Goal: Contribute content: Add original content to the website for others to see

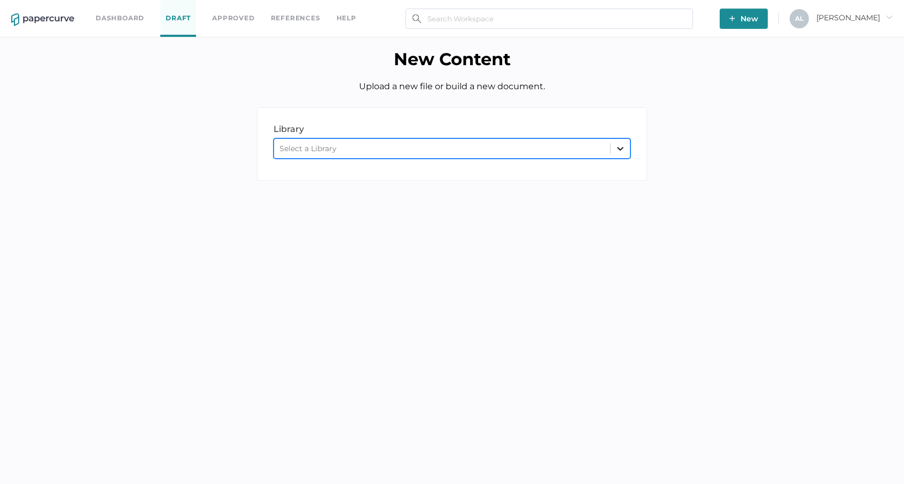
click at [619, 145] on icon at bounding box center [620, 148] width 11 height 11
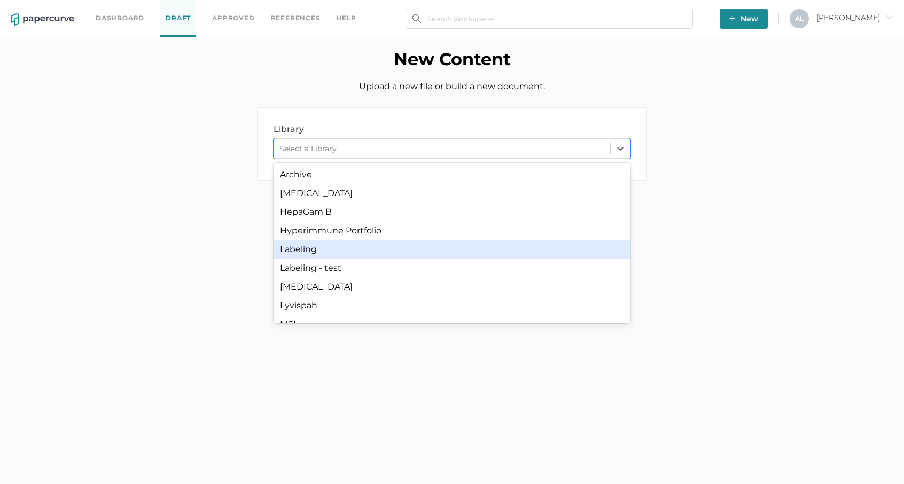
click at [303, 248] on div "Labeling" at bounding box center [451, 249] width 357 height 19
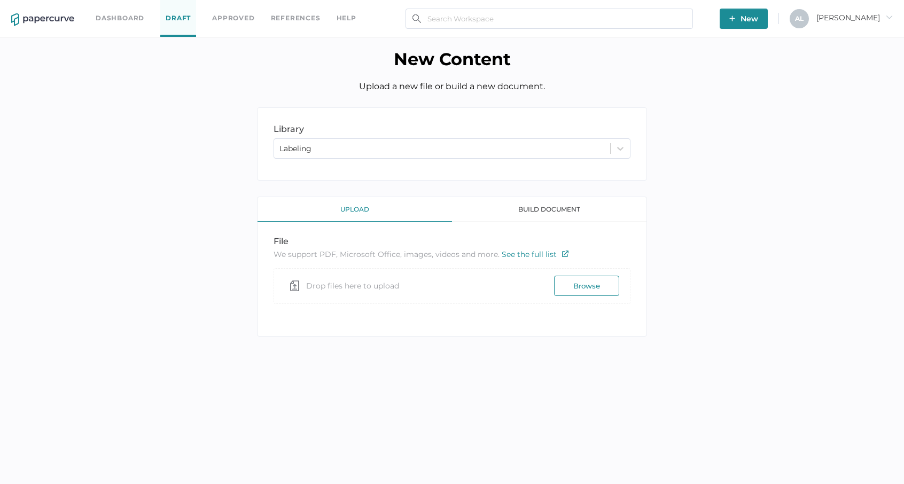
click at [584, 276] on button "Browse" at bounding box center [586, 286] width 65 height 20
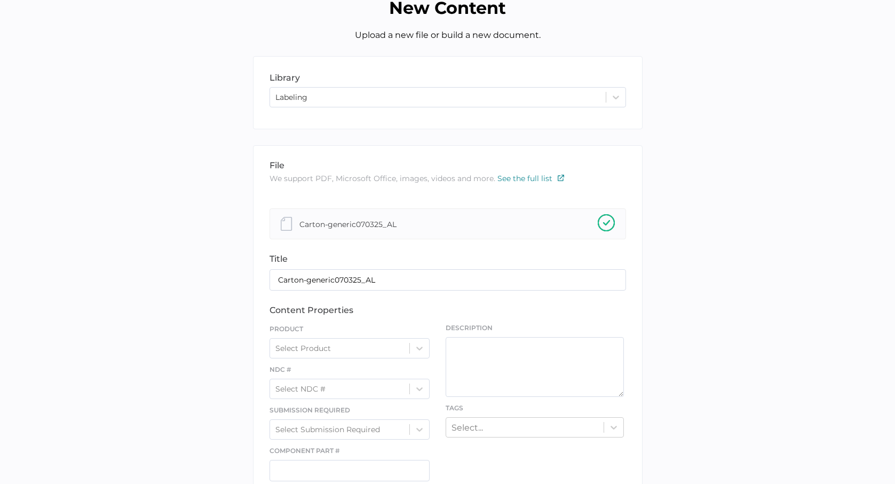
scroll to position [160, 0]
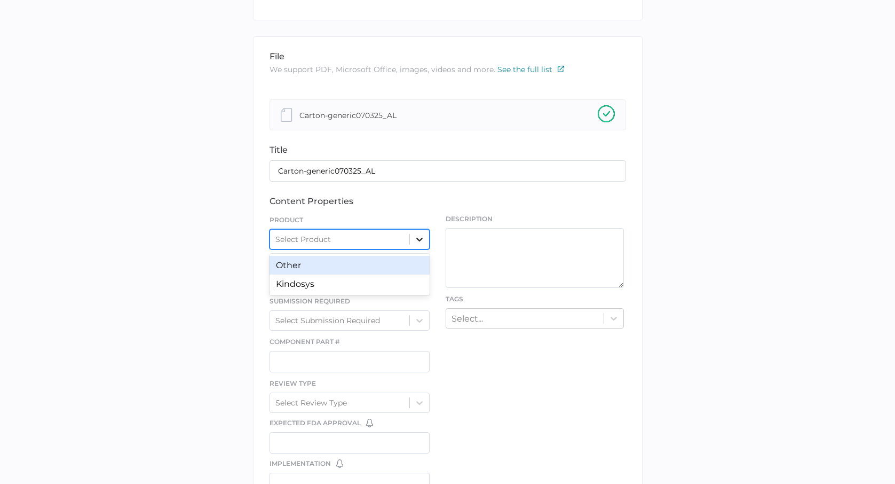
click at [420, 241] on icon at bounding box center [420, 240] width 6 height 4
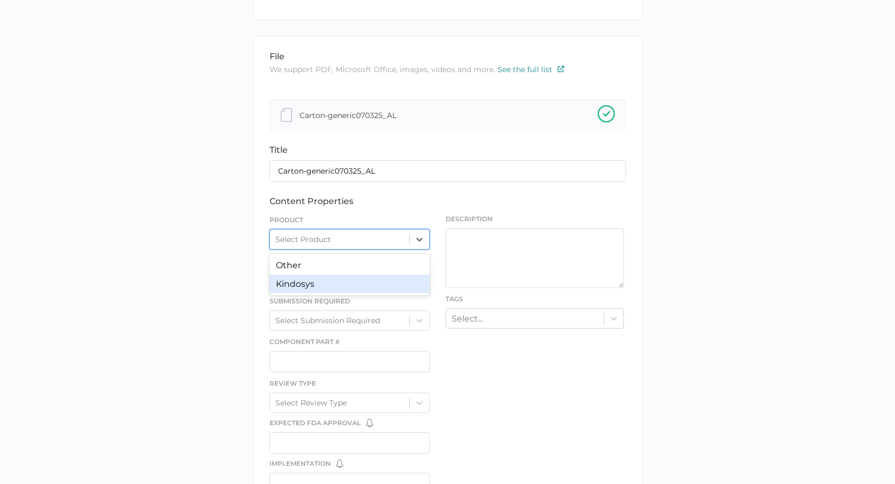
click at [303, 284] on div "Kindosys" at bounding box center [350, 283] width 161 height 19
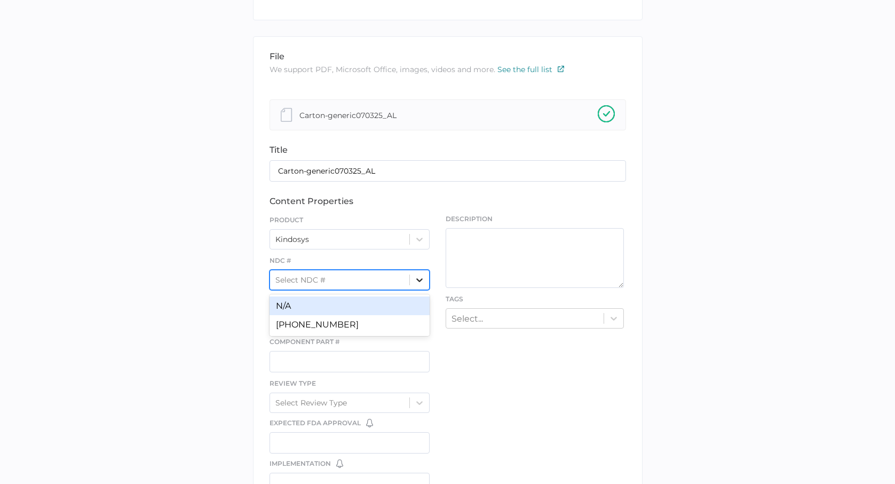
click at [419, 280] on icon at bounding box center [420, 280] width 6 height 4
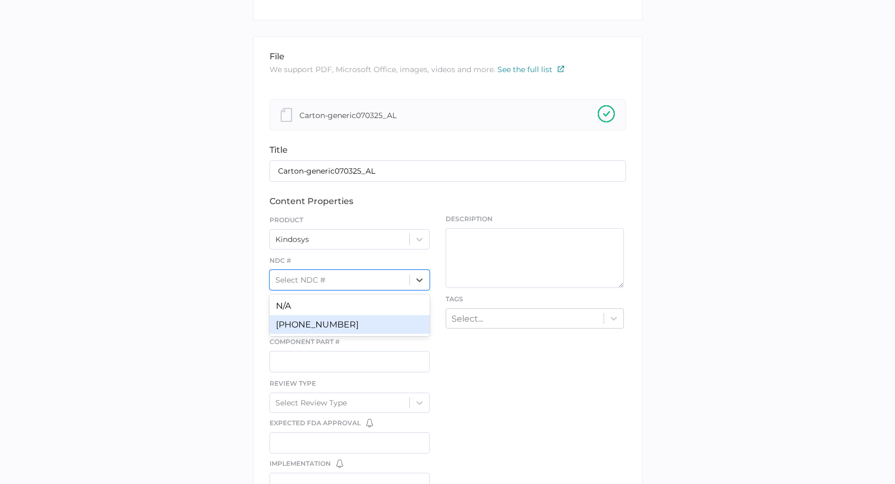
click at [302, 324] on div "[PHONE_NUMBER]" at bounding box center [350, 324] width 161 height 19
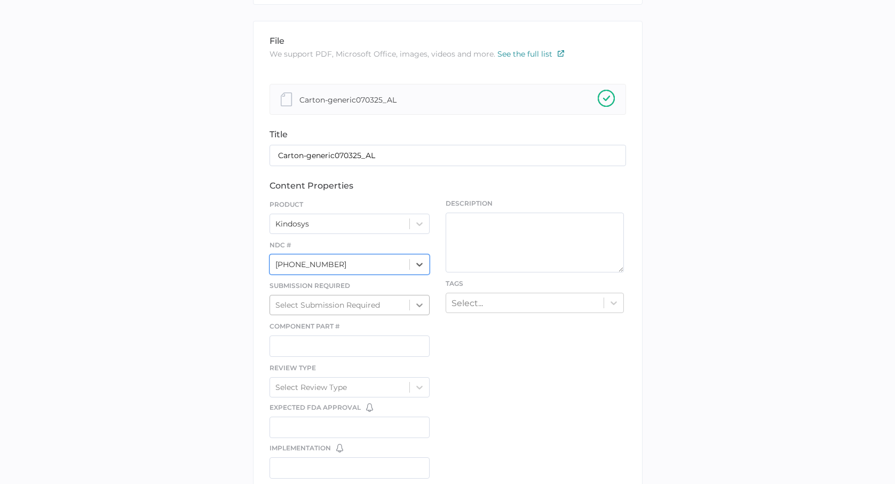
click at [419, 315] on div "Select Submission Required" at bounding box center [350, 305] width 161 height 20
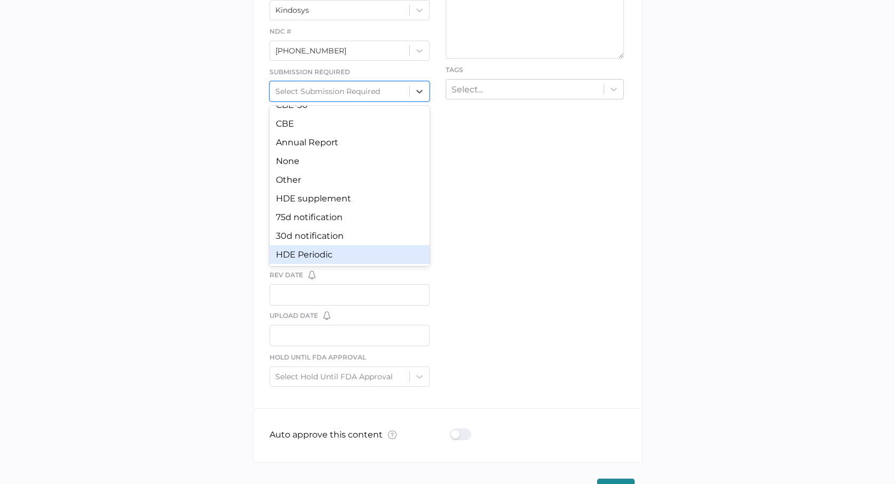
scroll to position [0, 0]
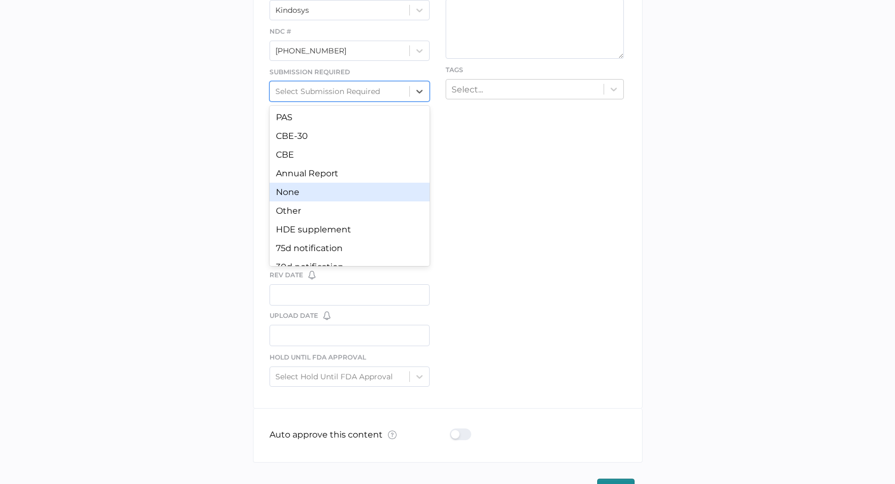
click at [291, 193] on div "None" at bounding box center [350, 192] width 161 height 19
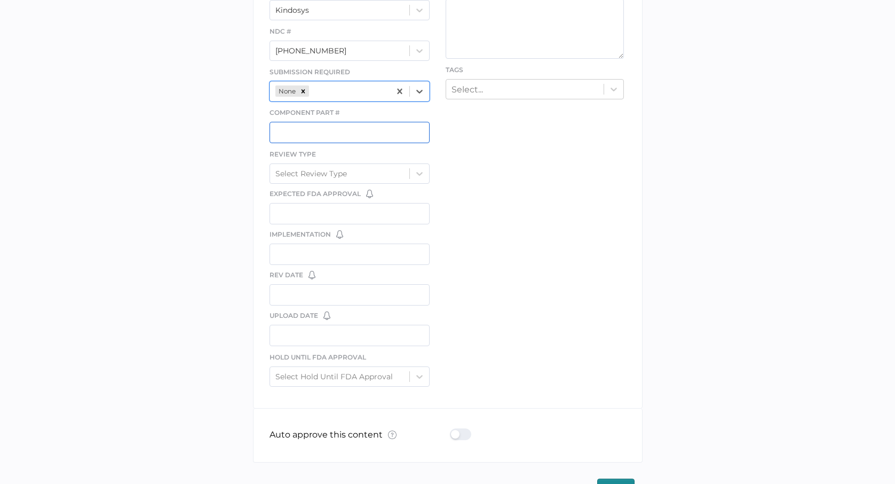
click at [300, 130] on input "text" at bounding box center [350, 132] width 161 height 21
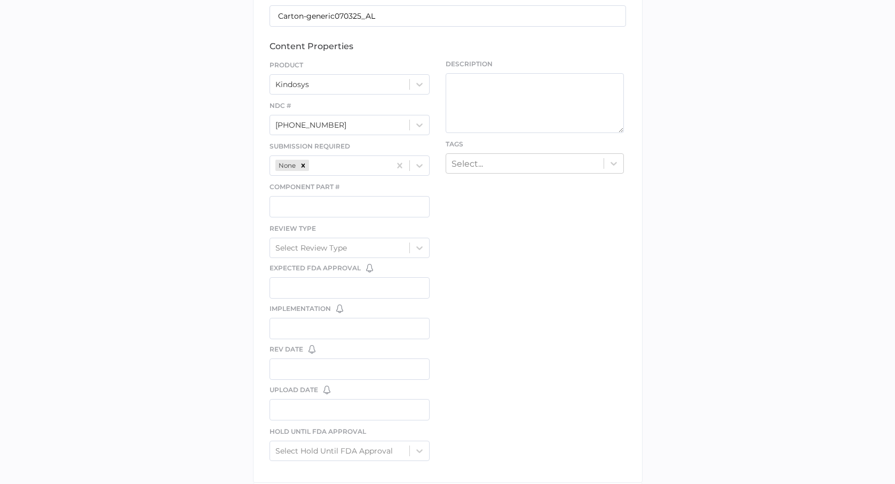
scroll to position [320, 0]
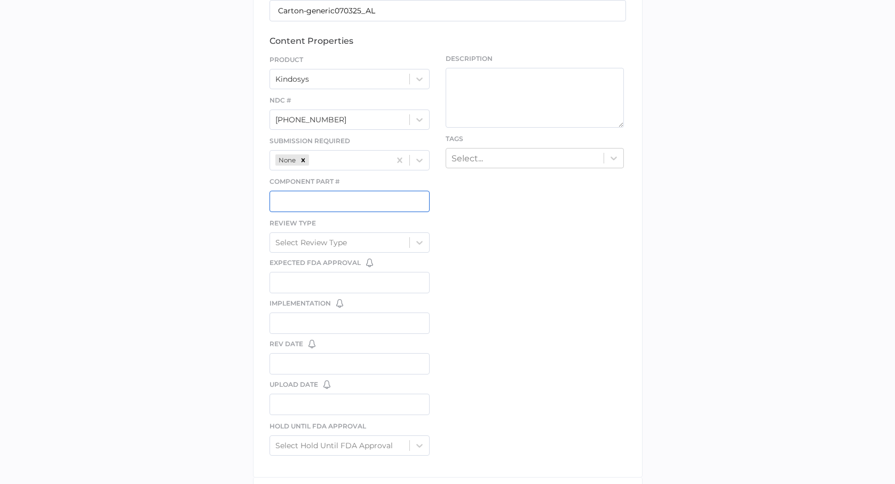
click at [313, 205] on input "text" at bounding box center [350, 201] width 161 height 21
drag, startPoint x: 304, startPoint y: 203, endPoint x: 273, endPoint y: 201, distance: 31.0
click at [273, 201] on input "[MEDICAL_DATA]" at bounding box center [350, 201] width 161 height 21
type input "TBD"
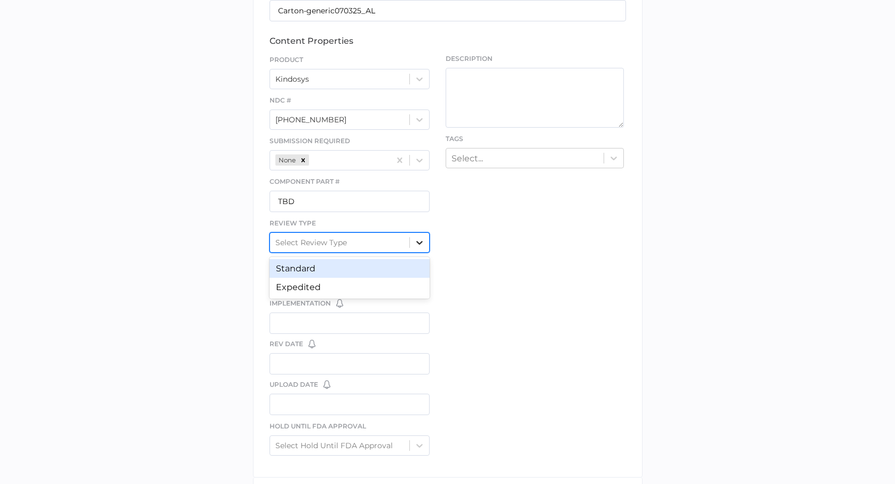
click at [420, 241] on icon at bounding box center [419, 242] width 11 height 11
click at [308, 270] on div "Standard" at bounding box center [350, 268] width 161 height 19
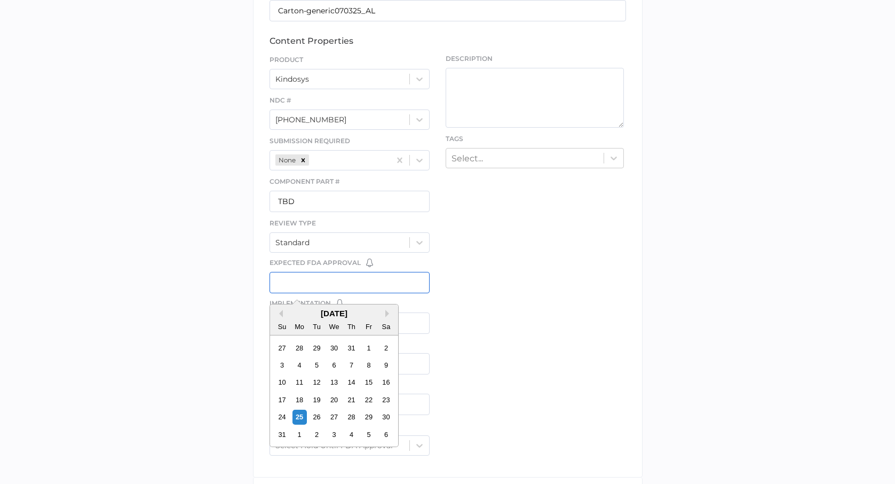
click at [323, 284] on input "text" at bounding box center [350, 282] width 161 height 21
click at [300, 420] on div "25" at bounding box center [299, 417] width 14 height 14
type input "[DATE]"
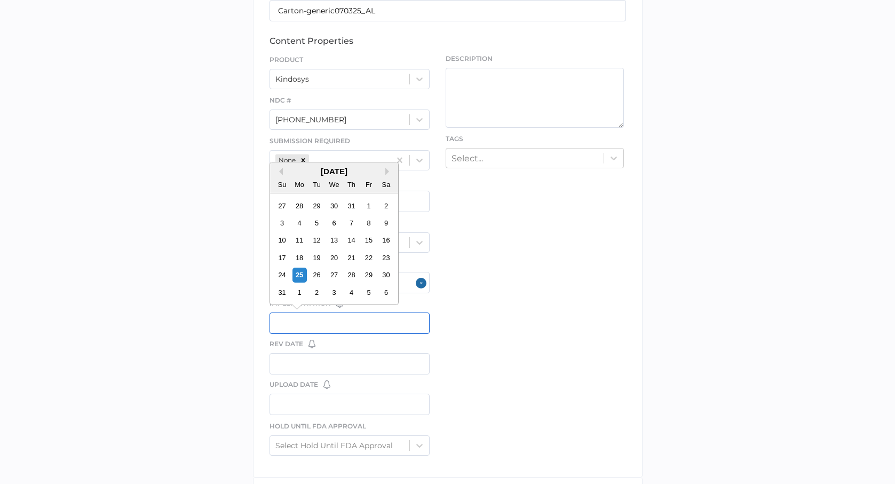
click at [305, 323] on input "text" at bounding box center [350, 322] width 161 height 21
click at [541, 226] on div "file We support PDF, Microsoft Office, images, videos and more. See the full li…" at bounding box center [448, 176] width 390 height 601
click at [289, 323] on input "text" at bounding box center [350, 322] width 161 height 21
type input "tbd"
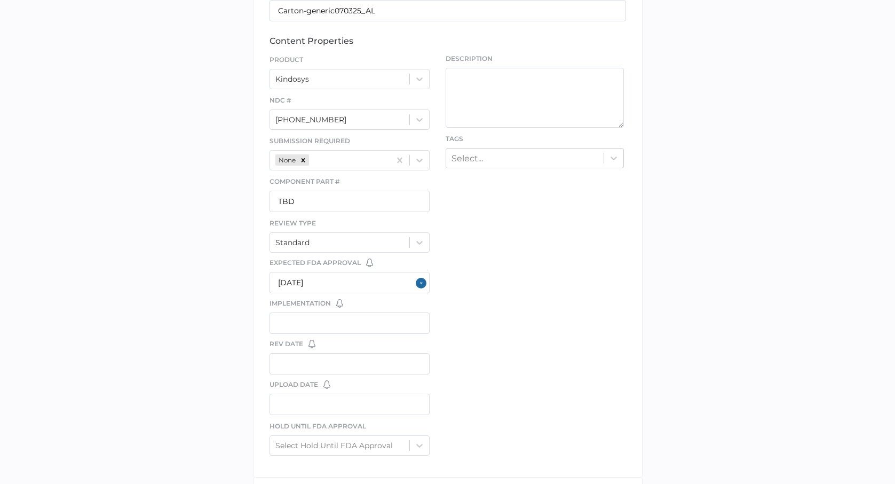
click at [492, 310] on div "file We support PDF, Microsoft Office, images, videos and more. See the full li…" at bounding box center [448, 176] width 390 height 601
click at [286, 316] on input "text" at bounding box center [350, 322] width 161 height 21
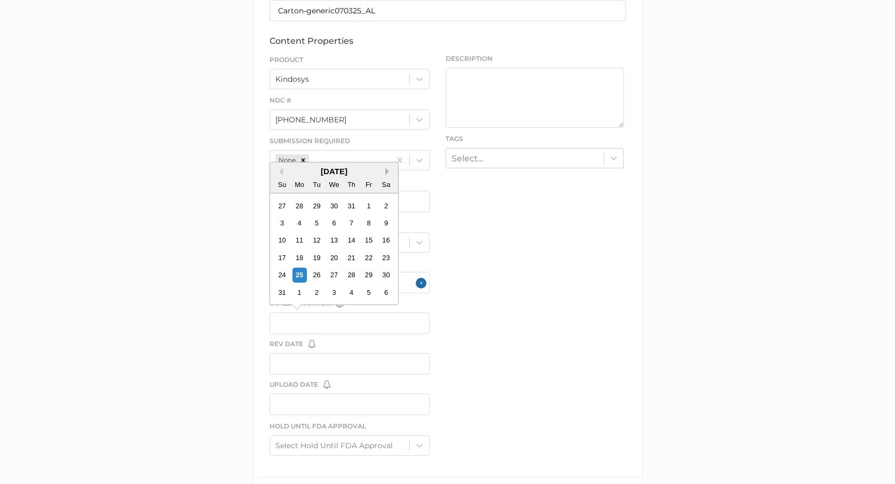
click at [386, 171] on button "Next Month" at bounding box center [389, 171] width 7 height 7
click at [297, 274] on div "27" at bounding box center [299, 275] width 14 height 14
type input "[DATE]"
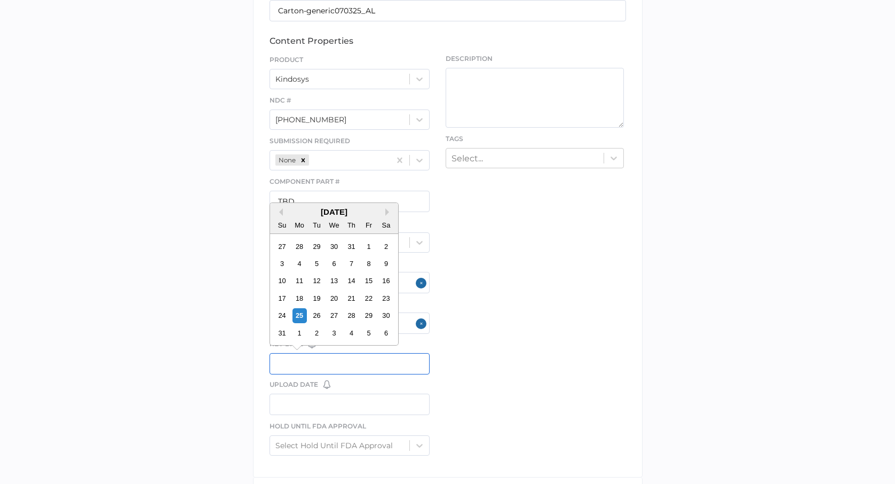
click at [298, 366] on input "text" at bounding box center [350, 363] width 161 height 21
type input "tbd"
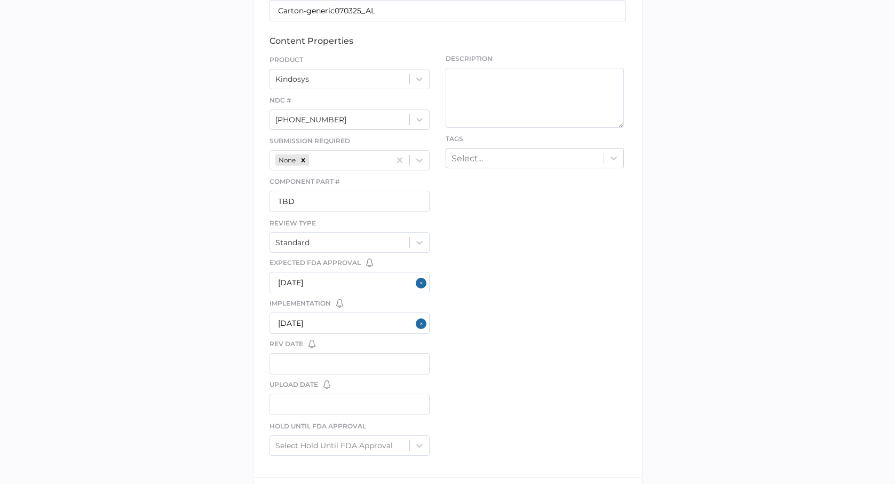
click at [475, 310] on div "file We support PDF, Microsoft Office, images, videos and more. See the full li…" at bounding box center [448, 176] width 390 height 601
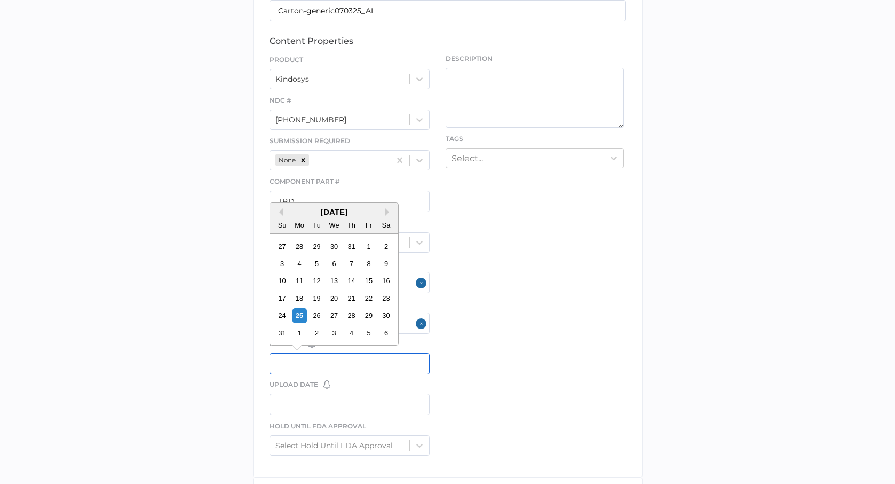
click at [323, 355] on input "text" at bounding box center [350, 363] width 161 height 21
click at [499, 246] on div "file We support PDF, Microsoft Office, images, videos and more. See the full li…" at bounding box center [448, 176] width 390 height 601
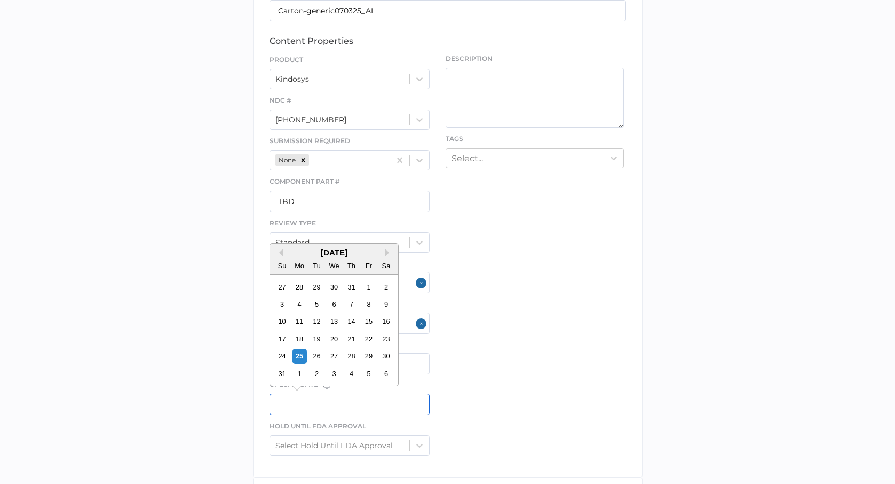
click at [303, 402] on input "text" at bounding box center [350, 404] width 161 height 21
click at [301, 362] on div "25" at bounding box center [299, 356] width 14 height 14
type input "[DATE]"
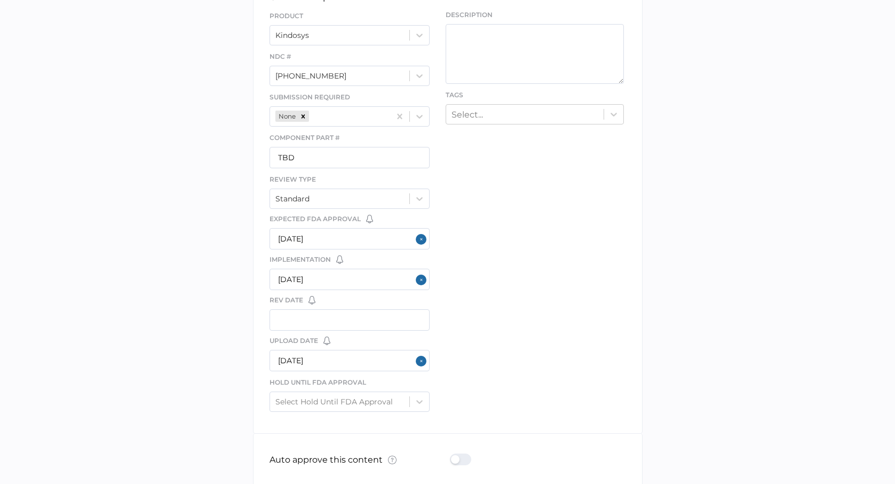
scroll to position [420, 0]
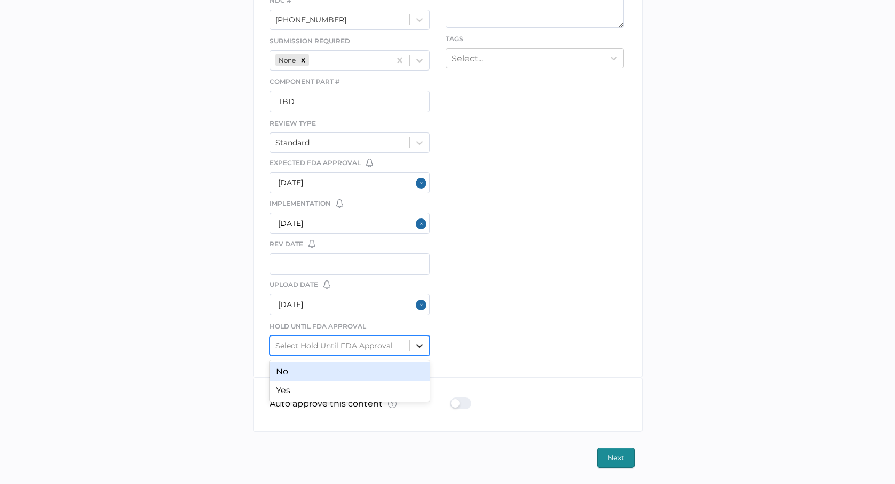
click at [419, 344] on icon at bounding box center [419, 345] width 11 height 11
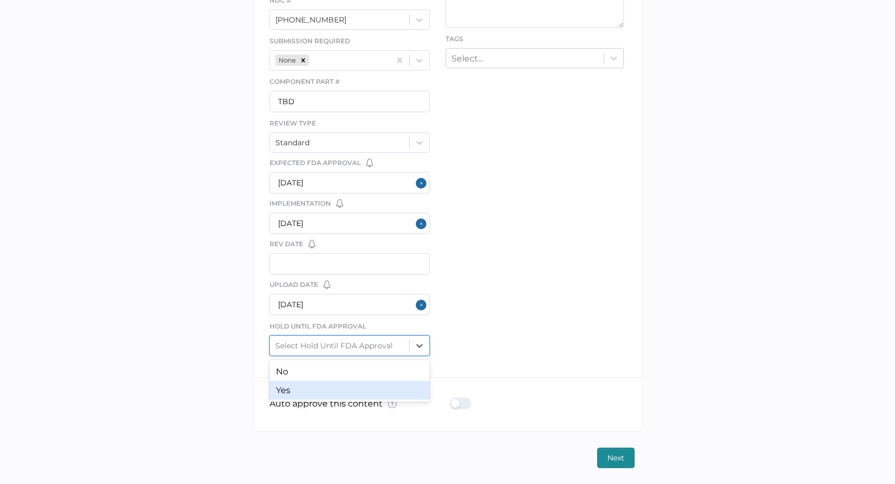
click at [289, 387] on div "Yes" at bounding box center [350, 390] width 161 height 19
click at [558, 289] on div "file We support PDF, Microsoft Office, images, videos and more. See the full li…" at bounding box center [448, 76] width 390 height 601
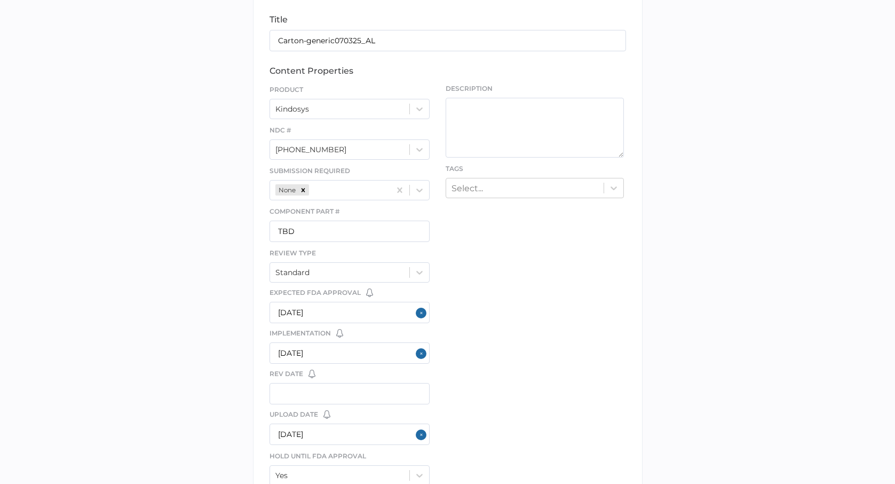
scroll to position [260, 0]
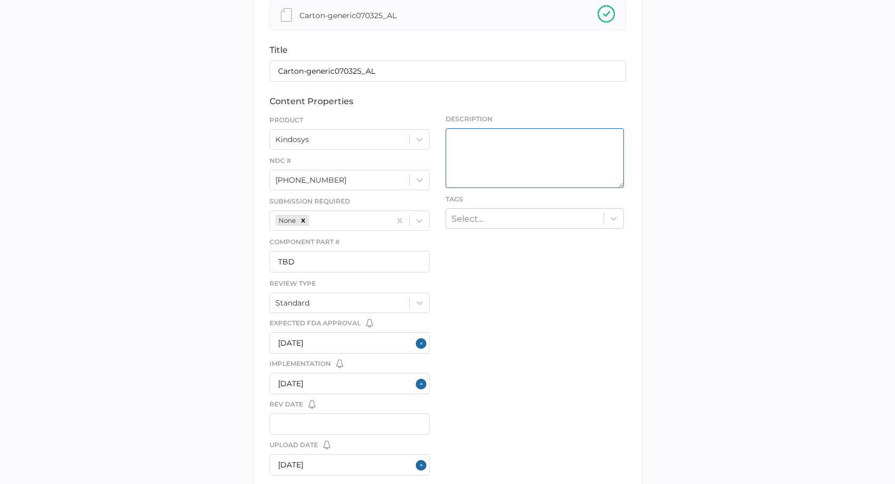
click at [484, 143] on textarea at bounding box center [535, 158] width 178 height 60
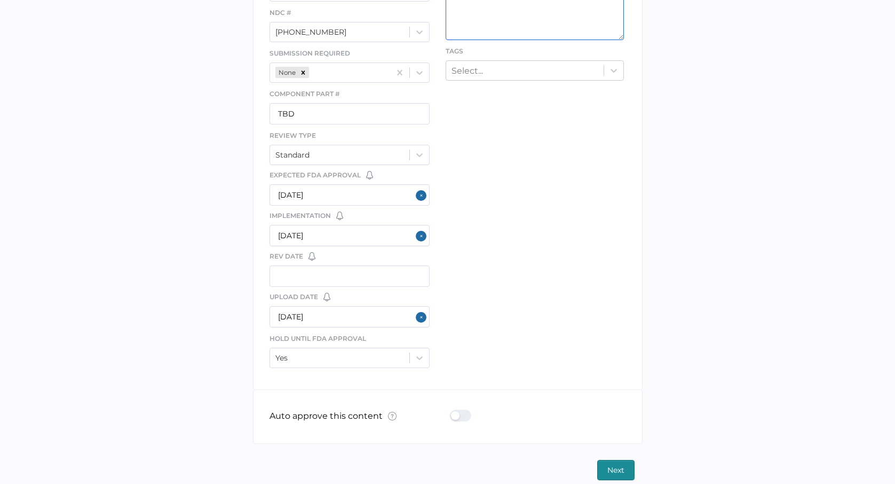
scroll to position [420, 0]
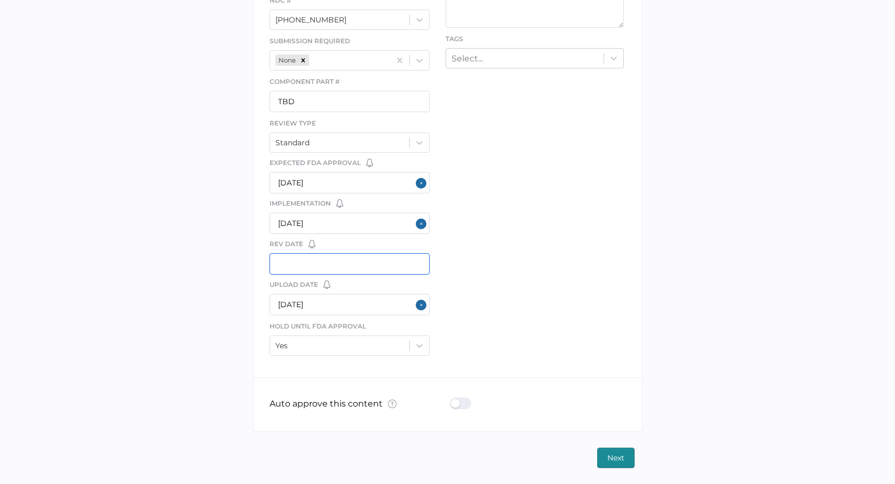
click at [313, 266] on input "text" at bounding box center [350, 263] width 161 height 21
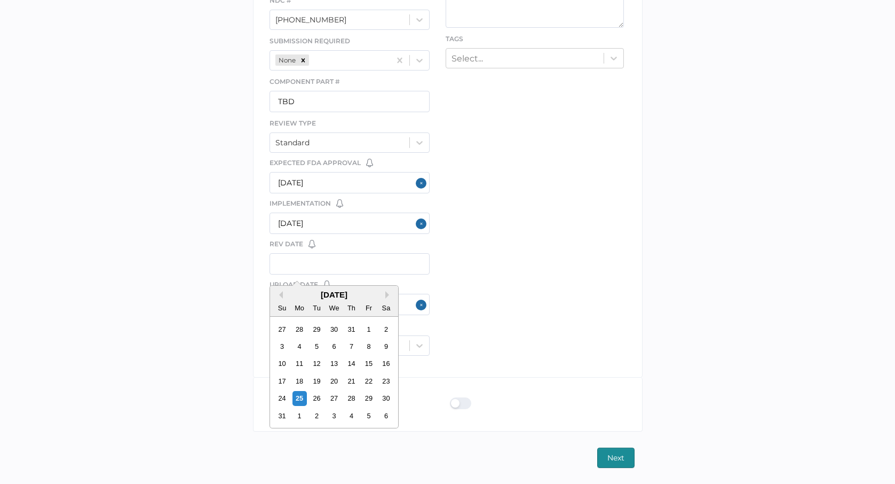
click at [299, 399] on div "25" at bounding box center [299, 398] width 14 height 14
type input "[DATE]"
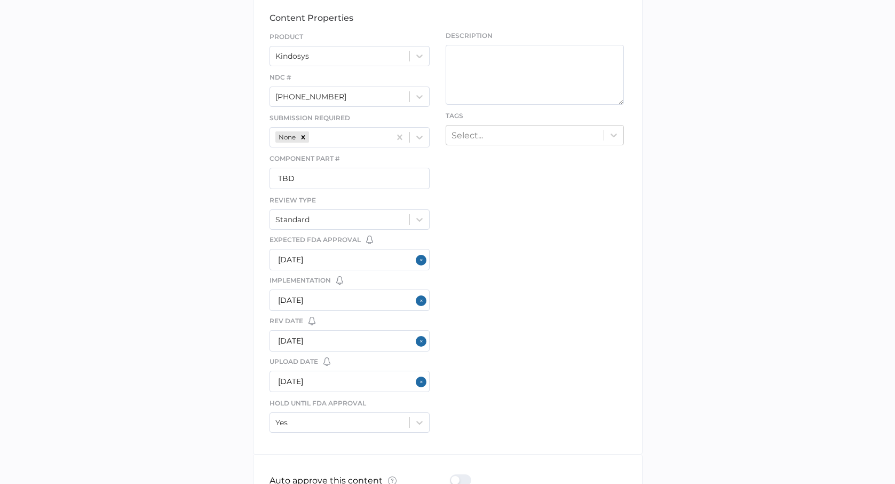
scroll to position [207, 0]
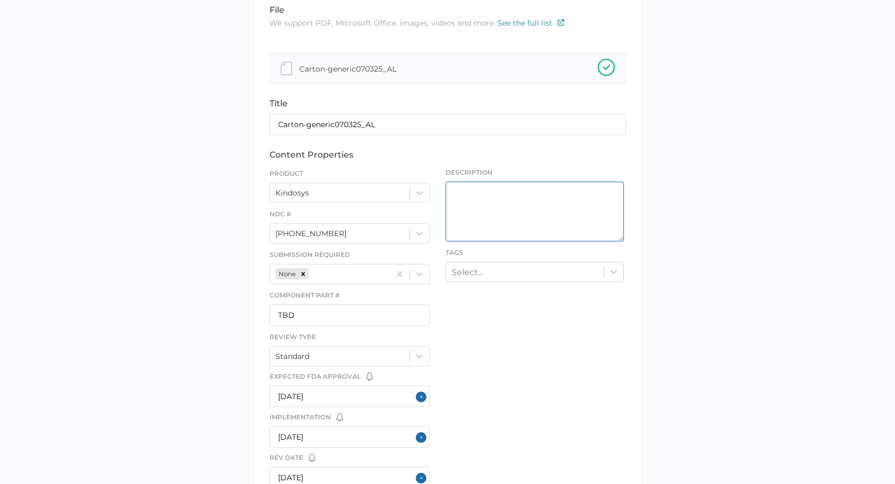
click at [486, 193] on textarea at bounding box center [535, 212] width 178 height 60
click at [453, 192] on textarea "draft drug product carton." at bounding box center [535, 212] width 178 height 60
drag, startPoint x: 577, startPoint y: 190, endPoint x: 455, endPoint y: 176, distance: 122.1
click at [452, 180] on div "Description Generic draft drug product carton." at bounding box center [535, 205] width 178 height 74
click at [454, 187] on textarea "Sodium Dichloroacetate Oral Solution 50 mg/mL 120 mL" at bounding box center [535, 212] width 178 height 60
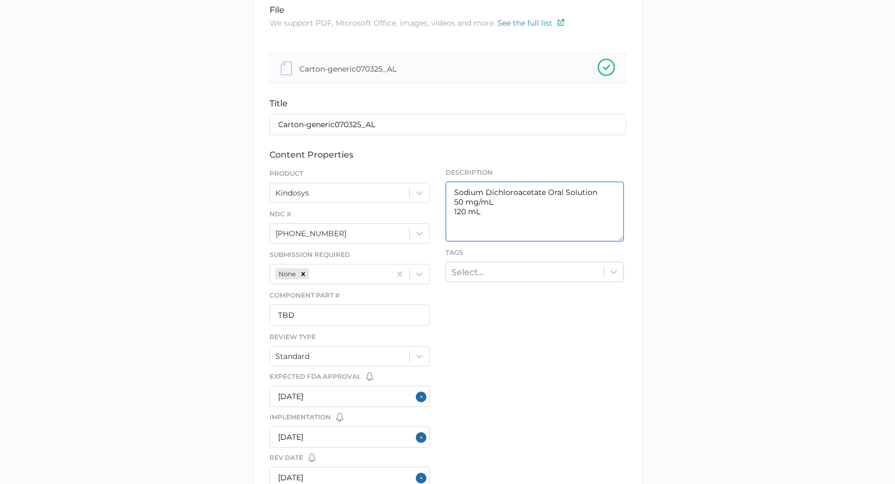
click at [460, 192] on textarea "Sodium Dichloroacetate Oral Solution 50 mg/mL 120 mL" at bounding box center [535, 212] width 178 height 60
type textarea "Carton Sodium Dichloroacetate Oral Solution 50 mg/mL 120 mL"
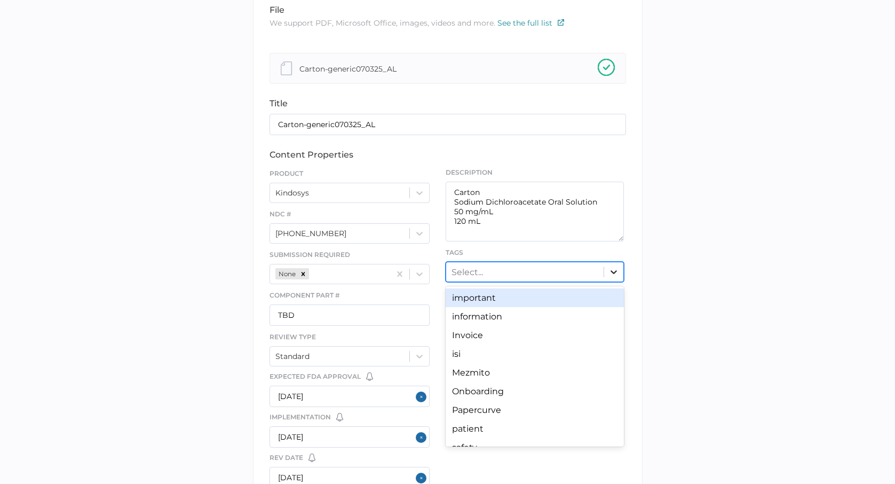
click at [616, 270] on icon at bounding box center [614, 271] width 11 height 11
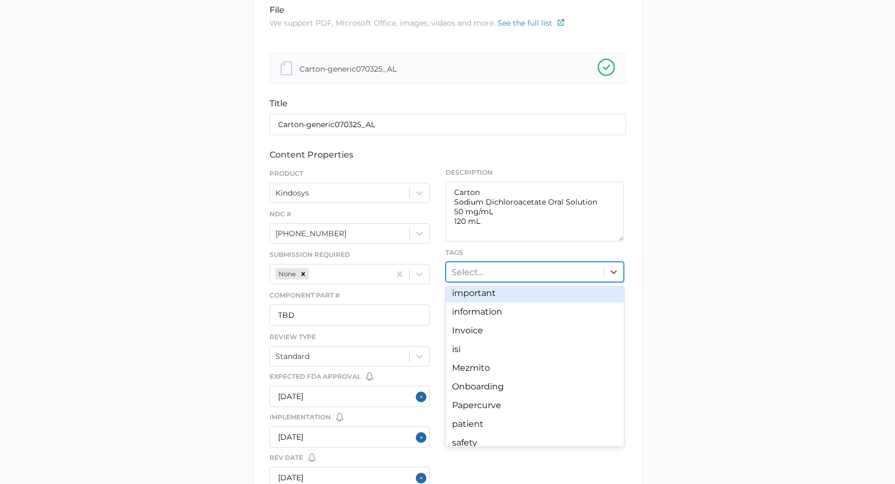
click at [724, 280] on div "library LIBRARY Labeling file We support PDF, Microsoft Office, images, videos …" at bounding box center [447, 291] width 879 height 781
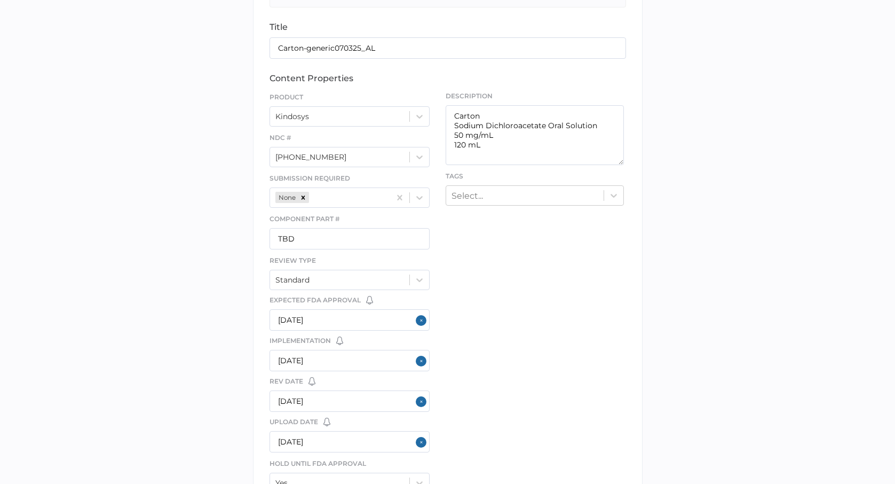
scroll to position [420, 0]
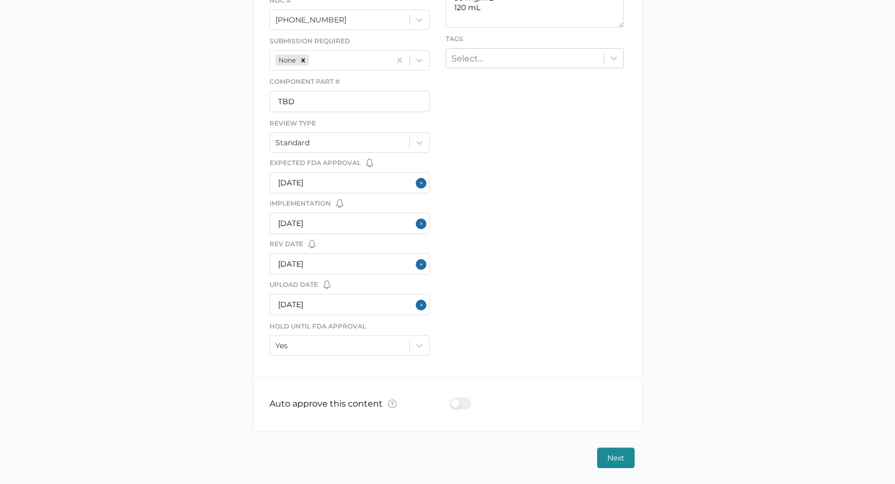
click at [619, 450] on span "Next" at bounding box center [616, 457] width 17 height 19
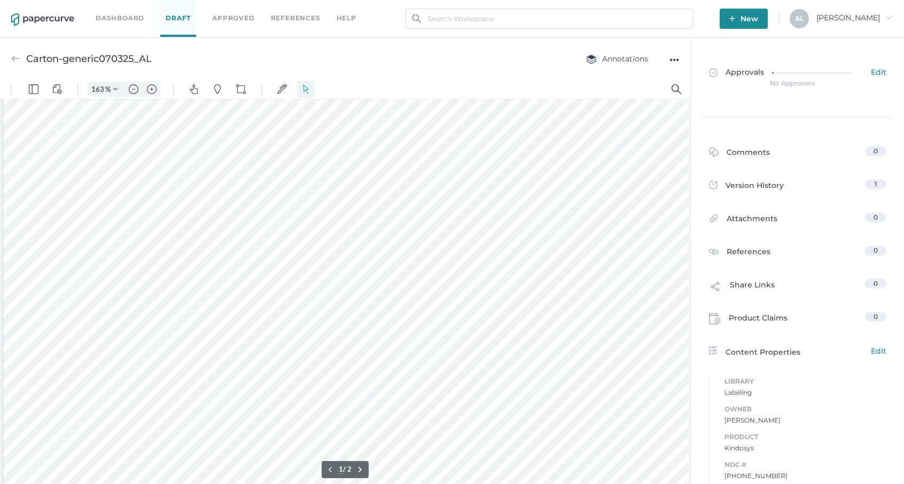
scroll to position [376, 0]
click at [135, 89] on img "Zoom out" at bounding box center [134, 89] width 10 height 10
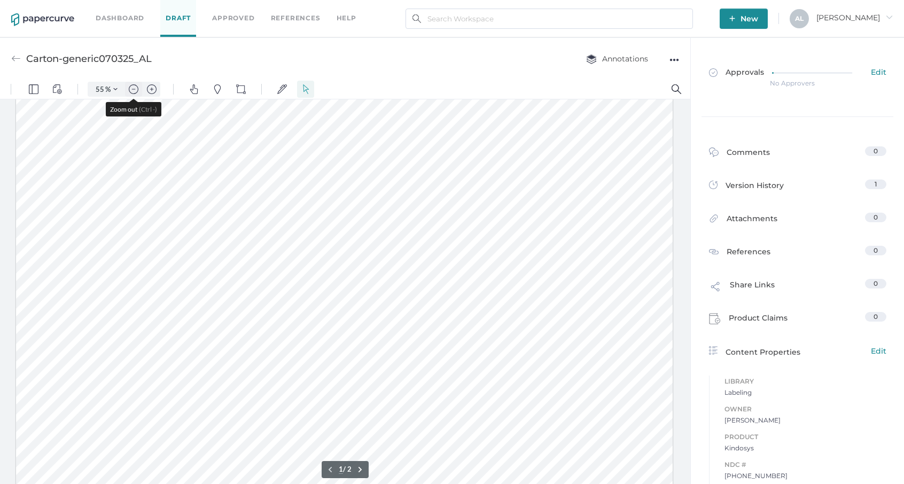
scroll to position [5, 0]
click at [136, 89] on img "Zoom out" at bounding box center [134, 89] width 10 height 10
click at [138, 89] on button "Zoom out" at bounding box center [133, 89] width 17 height 15
type input "40"
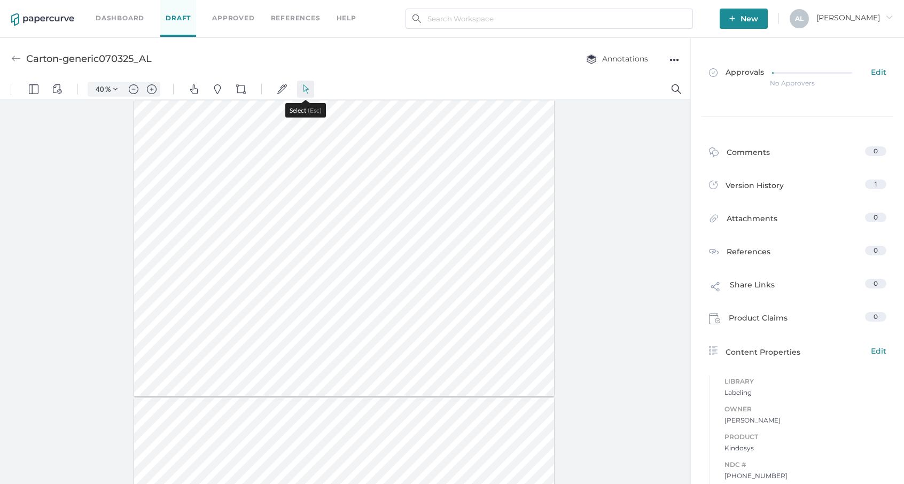
click at [307, 90] on img "Select" at bounding box center [306, 89] width 10 height 10
click at [678, 59] on div "●●●" at bounding box center [674, 59] width 10 height 15
click at [622, 254] on div at bounding box center [345, 293] width 690 height 389
drag, startPoint x: 614, startPoint y: 223, endPoint x: 602, endPoint y: 207, distance: 19.1
click at [612, 221] on div at bounding box center [345, 293] width 690 height 389
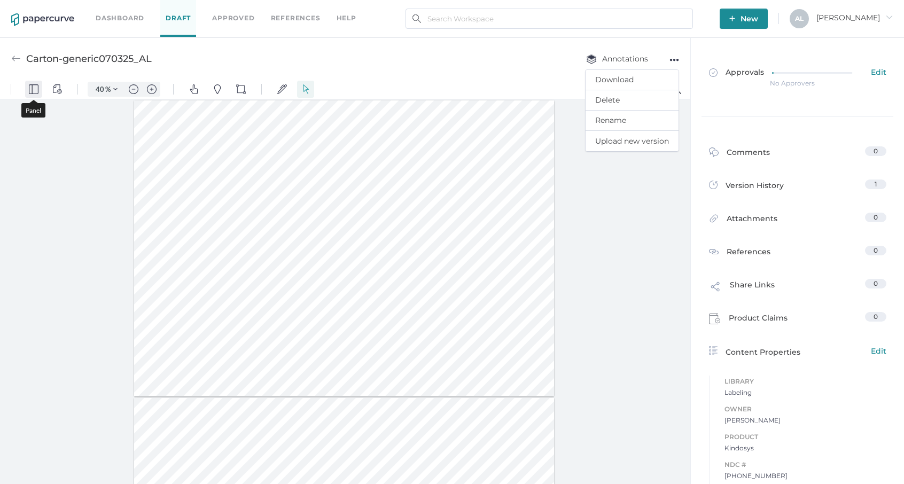
click at [34, 91] on img "Panel" at bounding box center [34, 89] width 10 height 10
click at [276, 90] on button "Signatures" at bounding box center [281, 89] width 17 height 17
click at [404, 109] on button ".cls-1{fill:#abb0c4;} icon - chevron - down" at bounding box center [408, 110] width 18 height 14
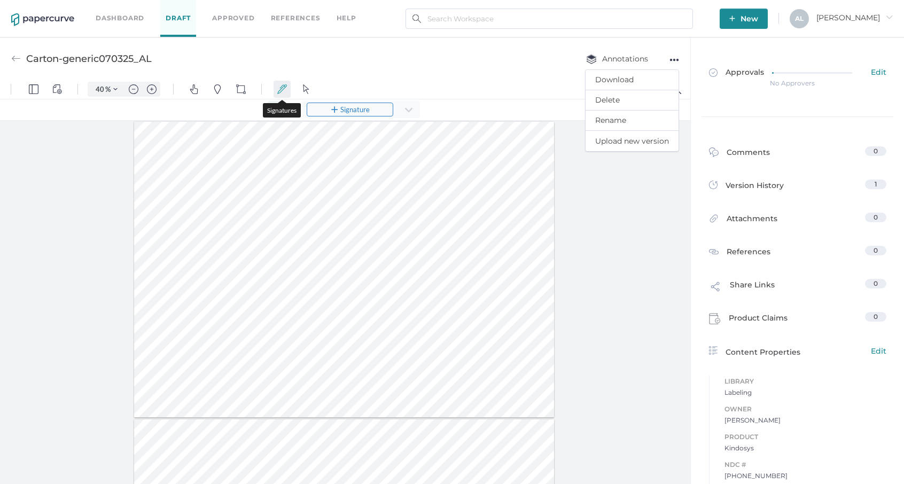
click at [281, 94] on button "Signatures" at bounding box center [281, 89] width 17 height 17
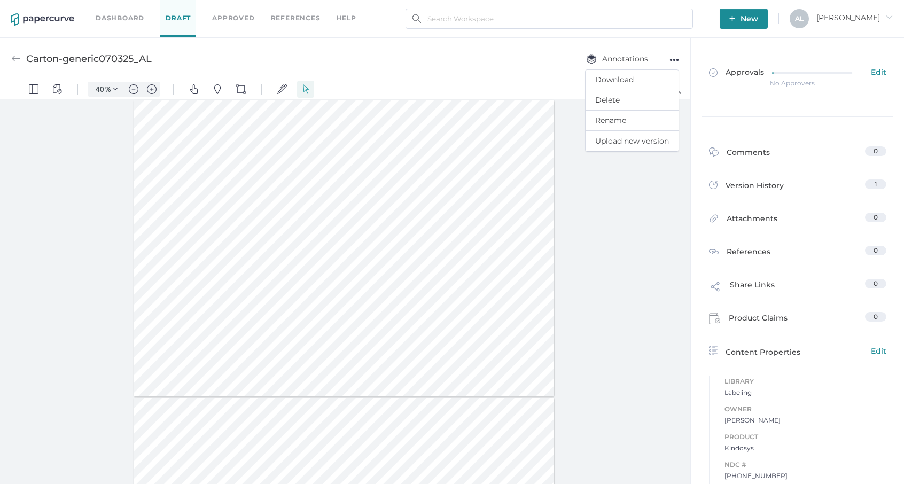
click at [629, 226] on div at bounding box center [345, 293] width 690 height 389
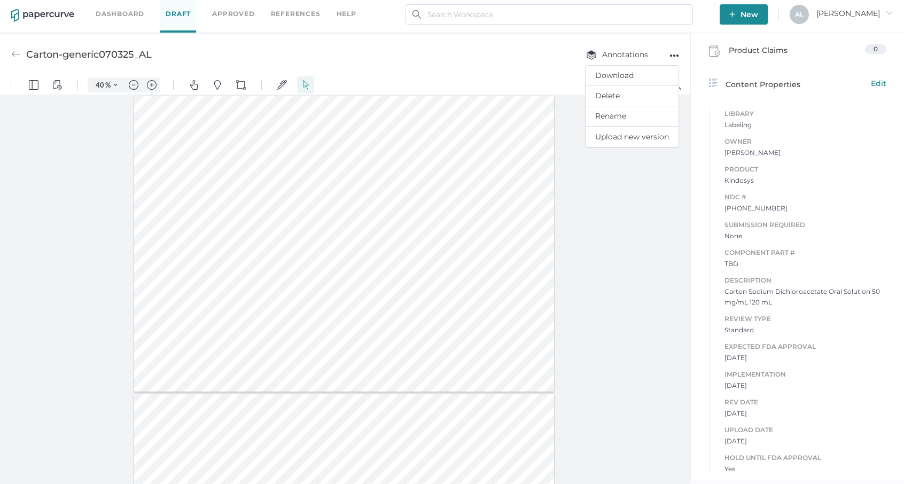
scroll to position [5, 0]
click at [345, 12] on div "help" at bounding box center [346, 13] width 20 height 12
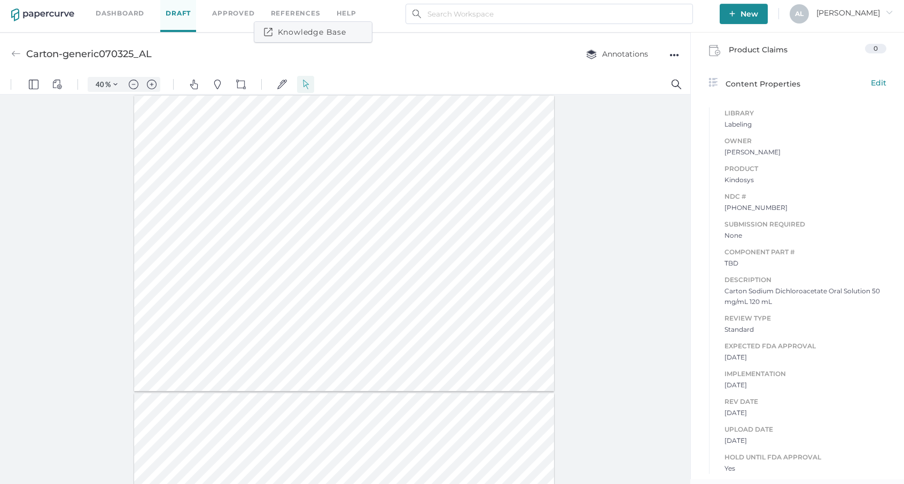
click at [310, 30] on link "Knowledge Base" at bounding box center [305, 32] width 82 height 12
click at [10, 53] on div "Carton-generic070325_AL Annotations ●●●" at bounding box center [345, 54] width 690 height 42
click at [14, 54] on img at bounding box center [16, 54] width 10 height 10
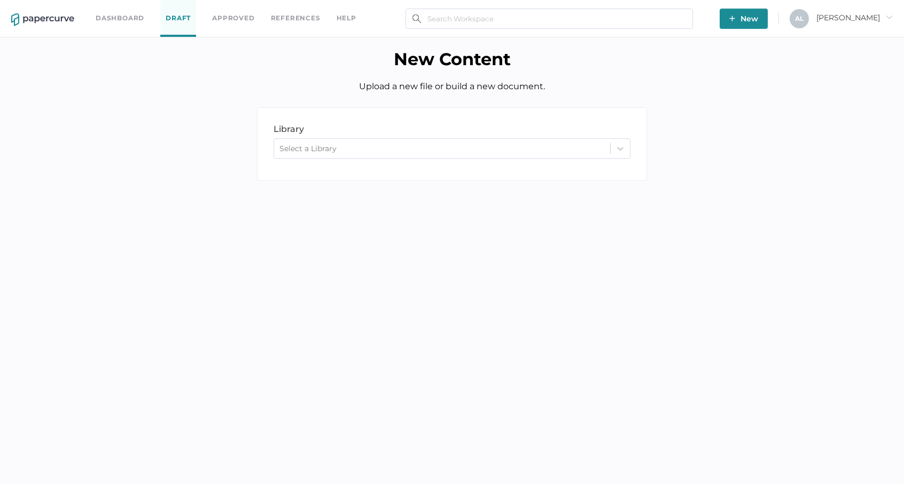
click at [105, 13] on link "Dashboard" at bounding box center [120, 18] width 49 height 12
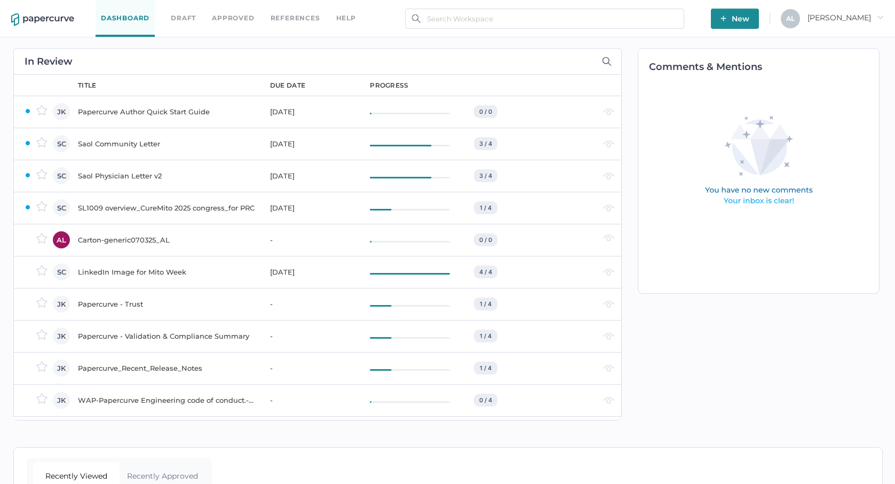
click at [106, 239] on div "Carton-generic070325_AL" at bounding box center [167, 239] width 179 height 13
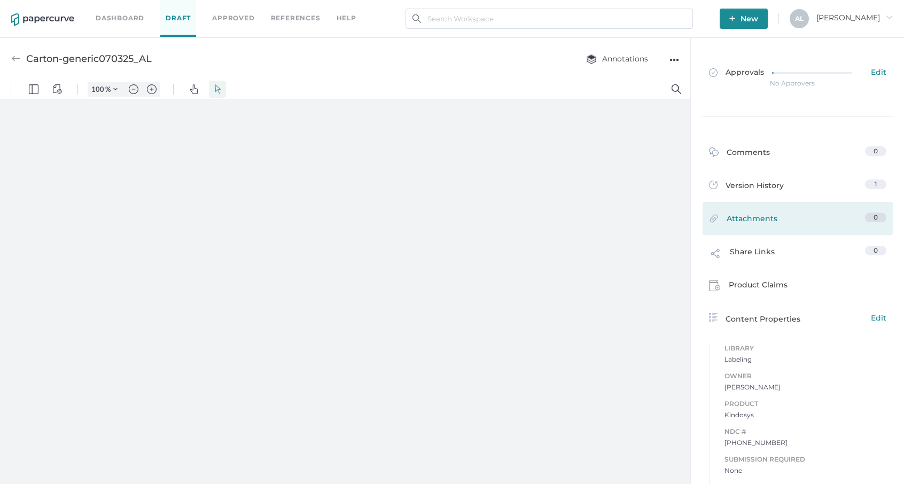
type input "40"
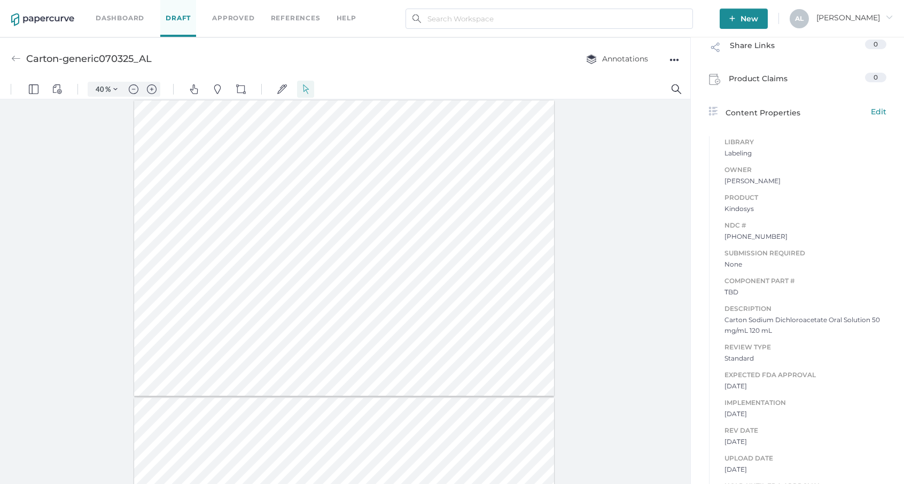
scroll to position [263, 0]
